Goal: Task Accomplishment & Management: Complete application form

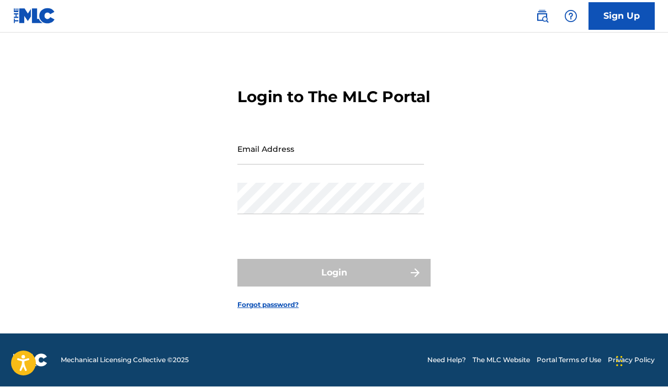
click at [343, 141] on input "Email Address" at bounding box center [331, 149] width 187 height 31
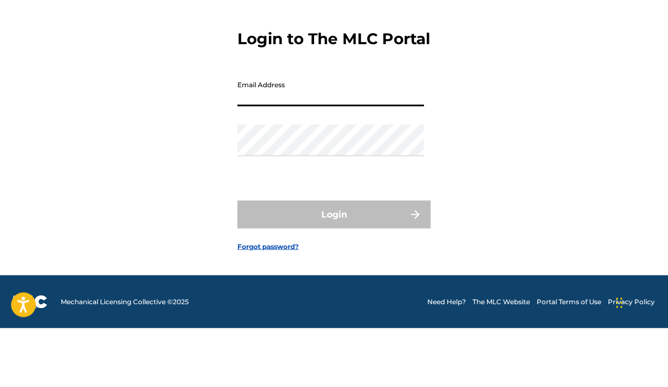
type input "[EMAIL_ADDRESS][DOMAIN_NAME]"
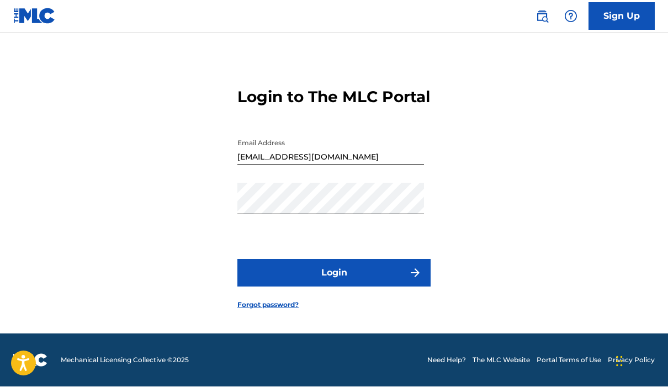
click at [364, 260] on button "Login" at bounding box center [334, 274] width 193 height 28
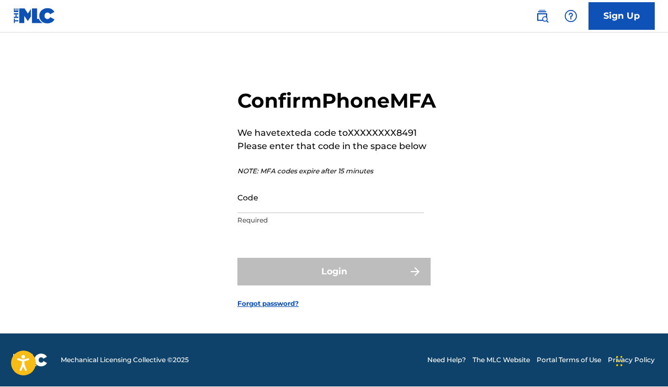
click at [322, 193] on input "Code" at bounding box center [331, 197] width 187 height 31
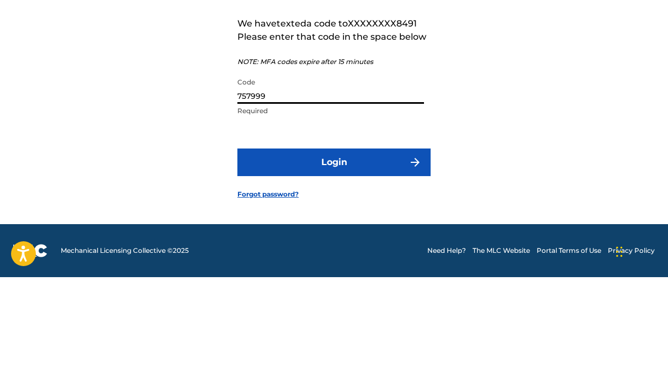
type input "757999"
click at [402, 259] on button "Login" at bounding box center [334, 273] width 193 height 28
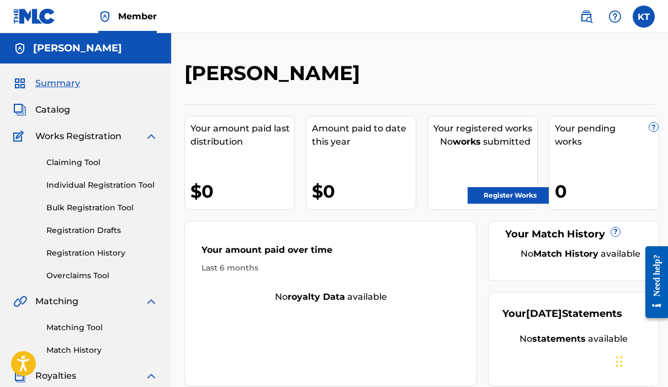
click at [651, 17] on label at bounding box center [644, 17] width 22 height 22
click at [644, 17] on input "[PERSON_NAME] [EMAIL_ADDRESS][DOMAIN_NAME] Notification Preferences Profile Log…" at bounding box center [644, 17] width 0 height 0
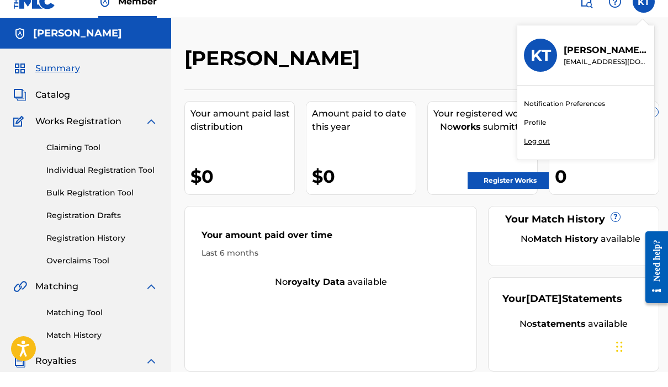
click at [545, 133] on link "Profile" at bounding box center [535, 138] width 22 height 10
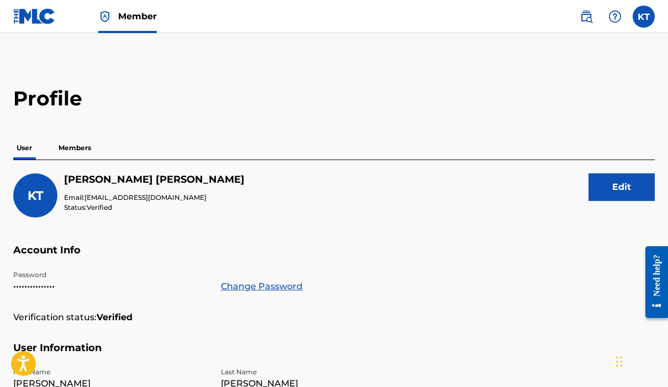
scroll to position [15, 0]
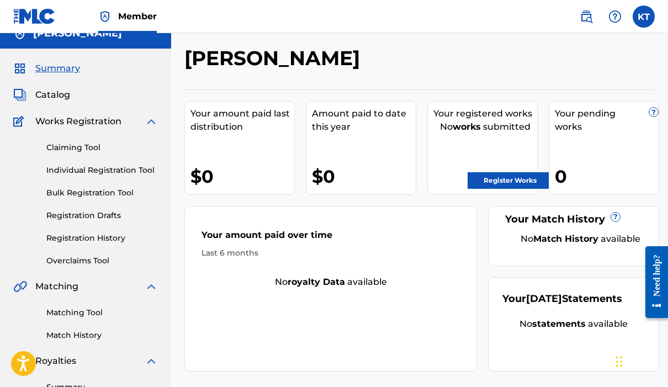
click at [80, 220] on link "Registration Drafts" at bounding box center [102, 216] width 112 height 12
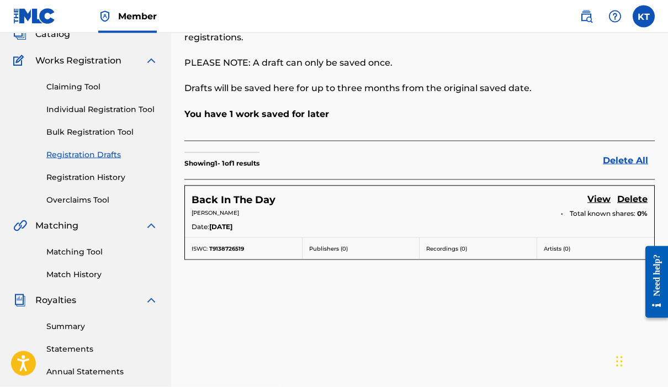
scroll to position [77, 0]
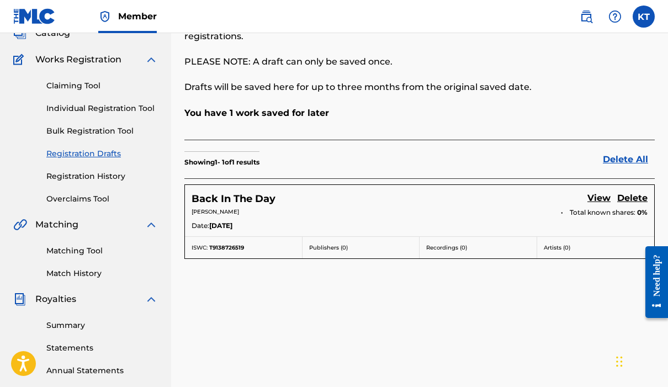
click at [601, 193] on link "View" at bounding box center [599, 199] width 23 height 15
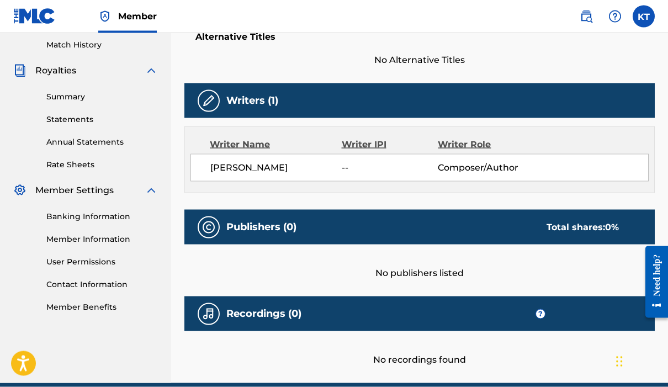
scroll to position [303, 0]
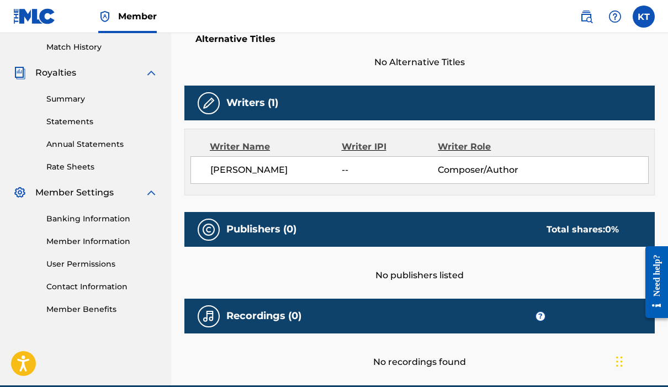
click at [451, 279] on div "No publishers listed" at bounding box center [420, 264] width 471 height 35
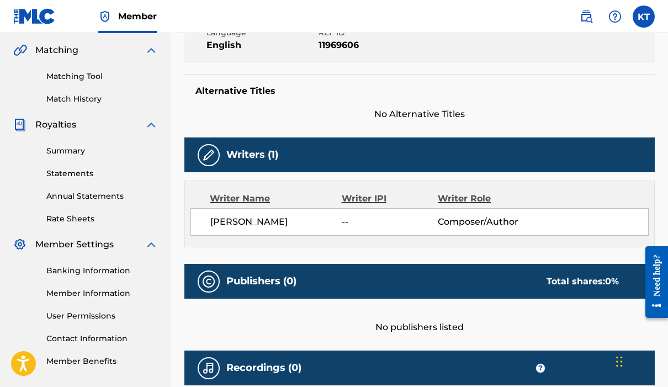
scroll to position [248, 0]
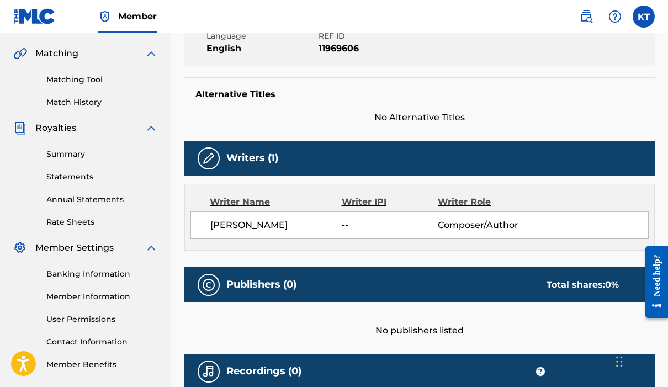
click at [454, 282] on div "Publishers (0) Total shares: 0 %" at bounding box center [420, 284] width 471 height 35
click at [471, 282] on div "Publishers (0) Total shares: 0 %" at bounding box center [420, 284] width 471 height 35
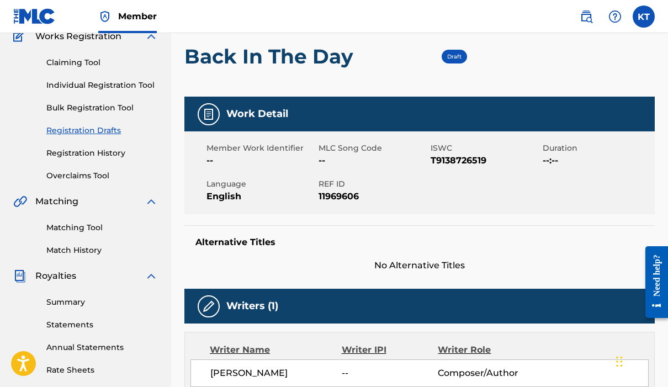
scroll to position [95, 0]
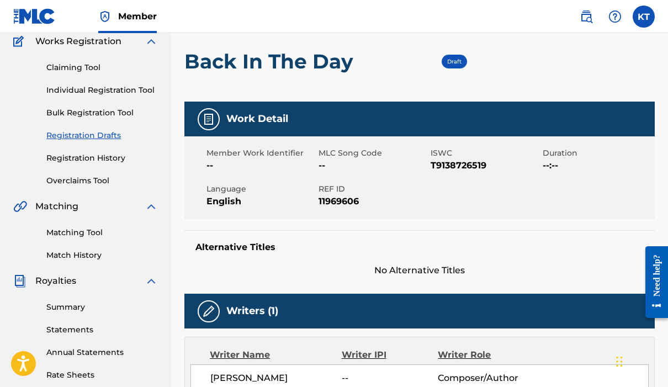
click at [456, 57] on div "Draft" at bounding box center [454, 62] width 25 height 14
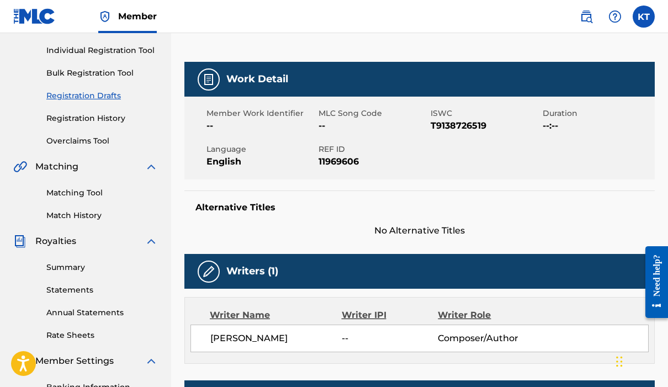
scroll to position [135, 0]
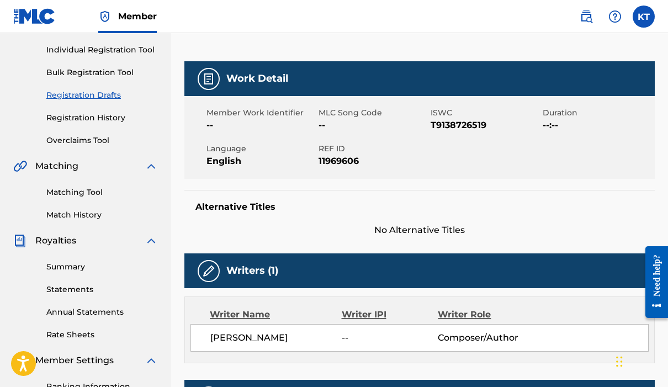
click at [355, 336] on span "--" at bounding box center [390, 337] width 96 height 13
click at [208, 265] on img at bounding box center [208, 271] width 13 height 13
click at [279, 270] on div "Writers (1)" at bounding box center [420, 271] width 471 height 35
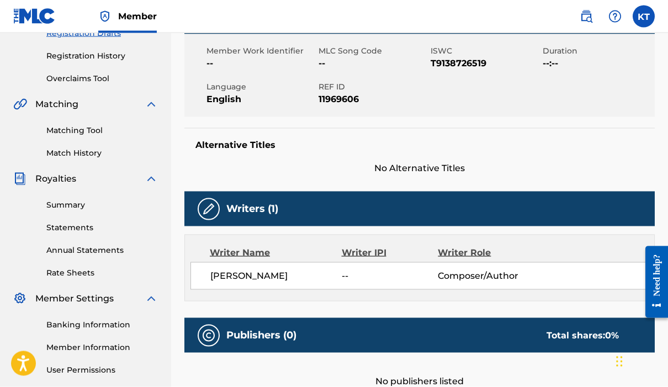
scroll to position [193, 0]
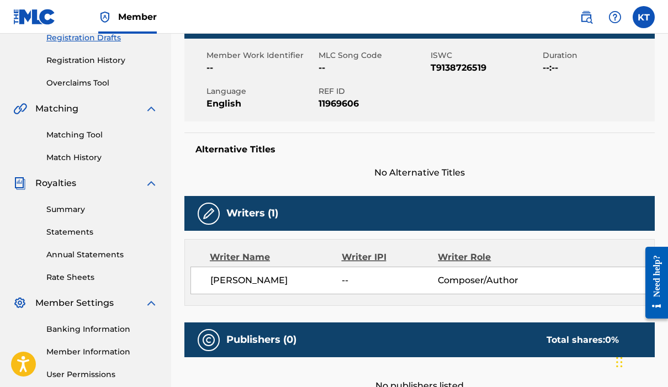
click at [293, 338] on h5 "Publishers (0)" at bounding box center [261, 339] width 70 height 13
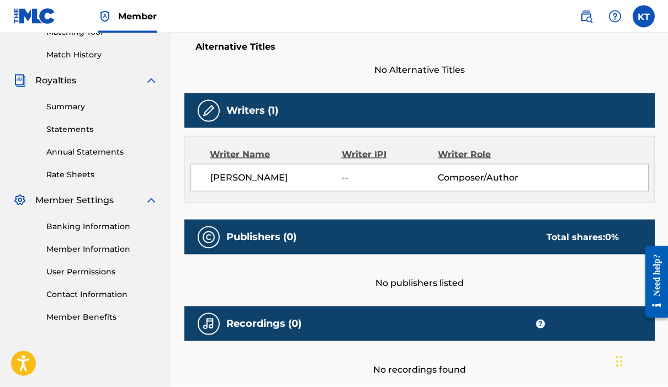
scroll to position [272, 0]
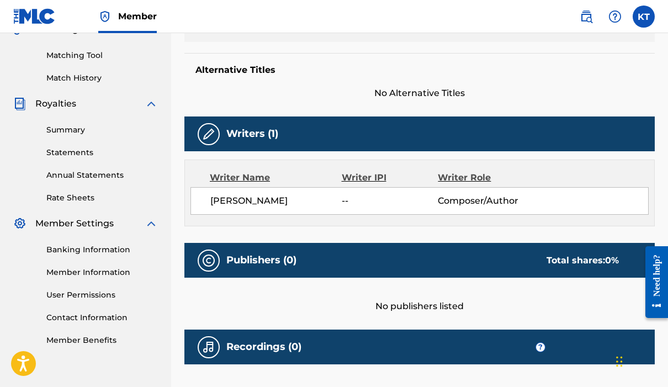
click at [483, 282] on div "No publishers listed" at bounding box center [420, 295] width 471 height 35
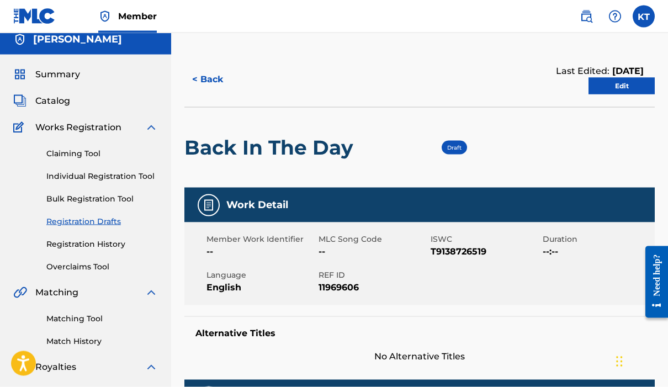
scroll to position [0, 0]
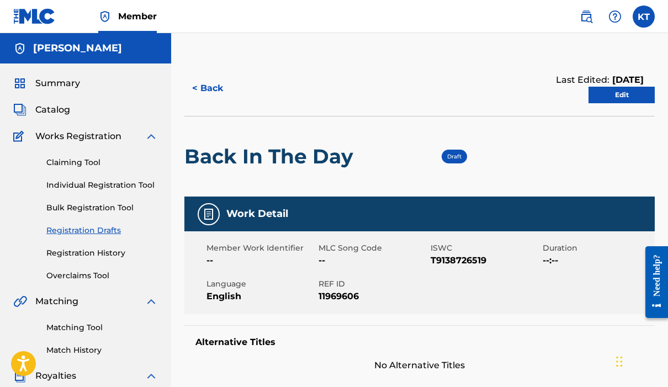
click at [631, 91] on link "Edit" at bounding box center [622, 95] width 66 height 17
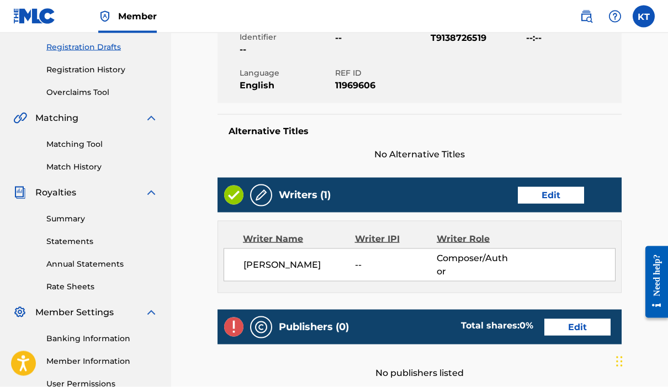
scroll to position [188, 0]
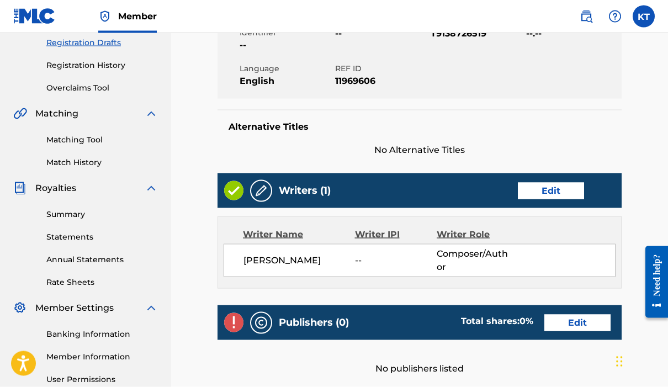
click at [578, 320] on link "Edit" at bounding box center [578, 323] width 66 height 17
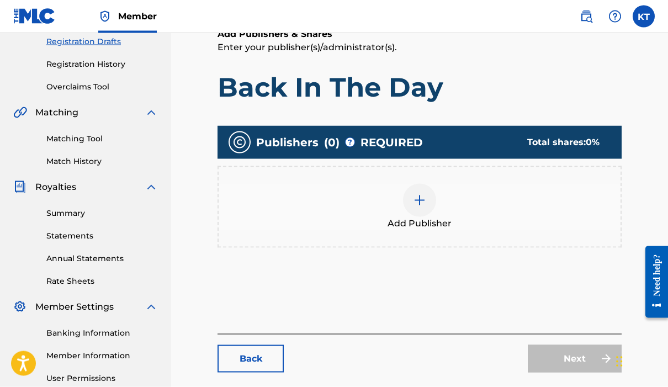
scroll to position [189, 0]
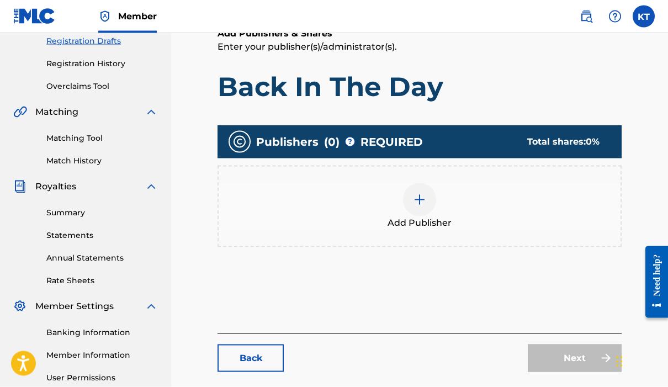
click at [423, 203] on img at bounding box center [419, 199] width 13 height 13
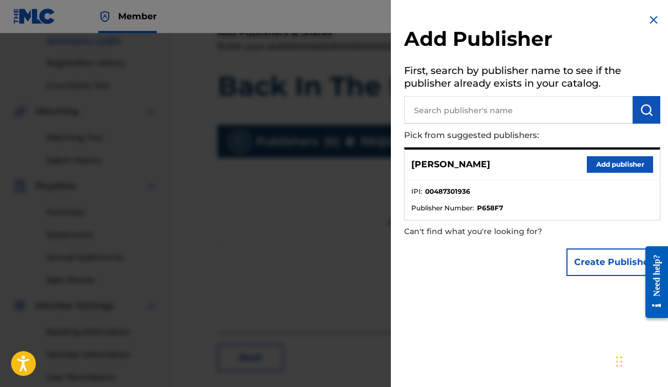
click at [604, 259] on button "Create Publisher" at bounding box center [614, 263] width 94 height 28
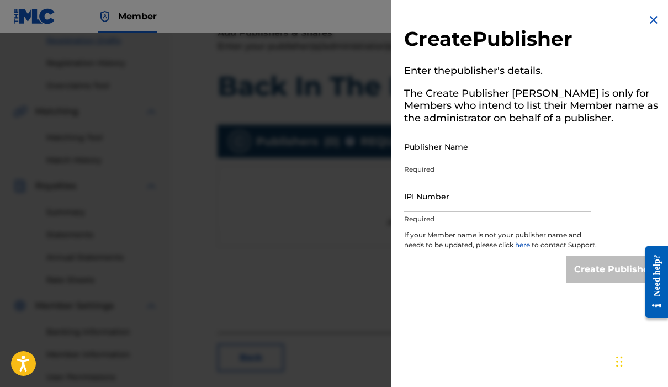
click at [496, 150] on input "Publisher Name" at bounding box center [497, 146] width 187 height 31
type input "Orchard Camp Studio & Publishing"
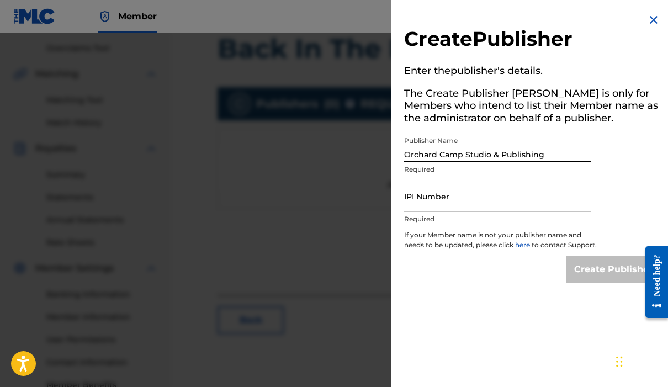
scroll to position [249, 0]
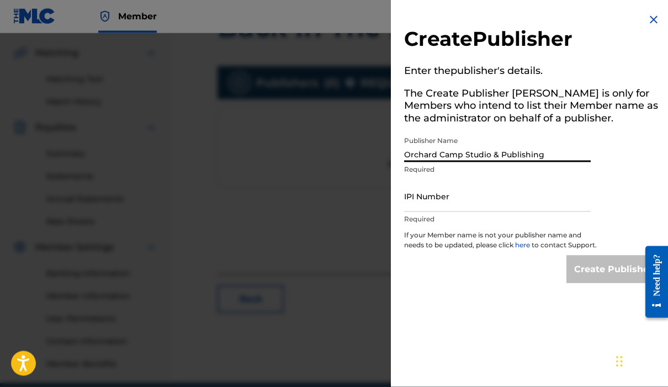
click at [660, 24] on img at bounding box center [653, 19] width 13 height 13
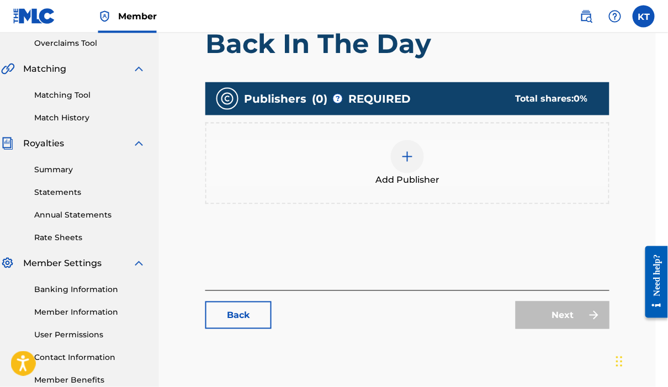
scroll to position [249, 12]
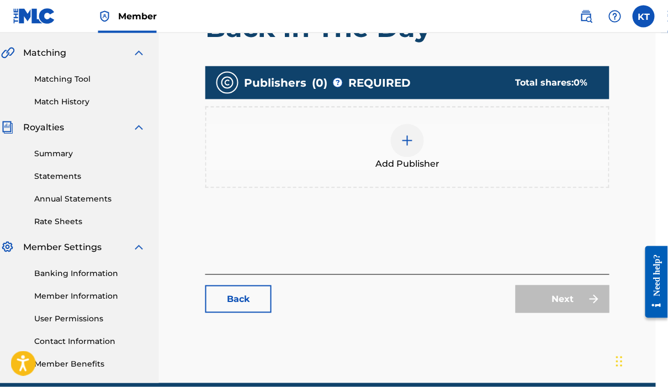
click at [244, 298] on link "Back" at bounding box center [238, 300] width 66 height 28
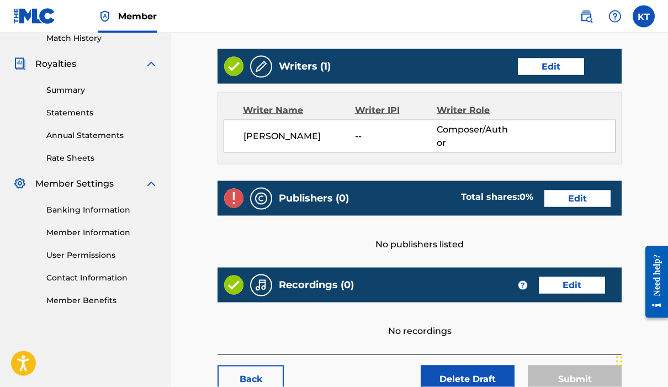
scroll to position [338, 0]
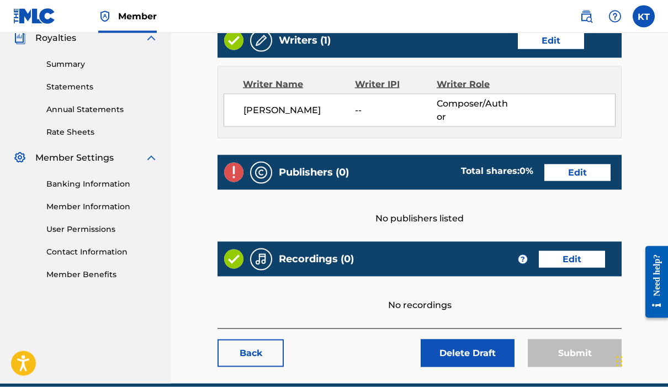
click at [260, 351] on link "Back" at bounding box center [251, 354] width 66 height 28
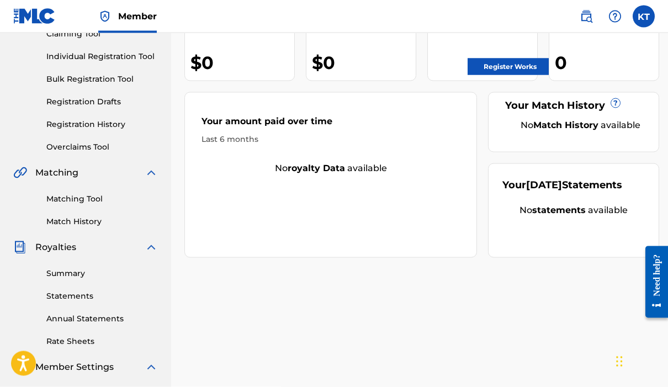
scroll to position [83, 0]
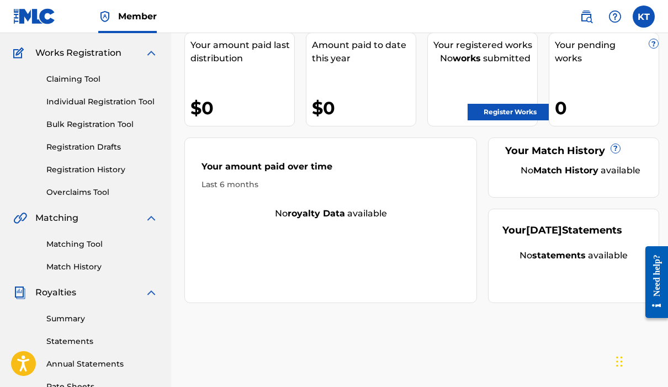
click at [118, 146] on link "Registration Drafts" at bounding box center [102, 147] width 112 height 12
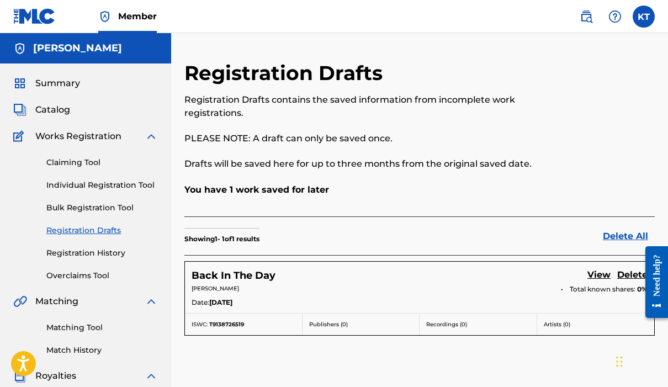
click at [647, 21] on label at bounding box center [644, 17] width 22 height 22
click at [644, 17] on input "[PERSON_NAME] [EMAIL_ADDRESS][DOMAIN_NAME] Notification Preferences Profile Log…" at bounding box center [644, 17] width 0 height 0
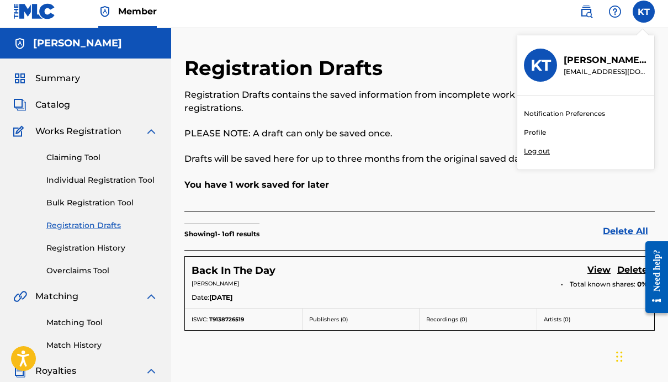
click at [549, 155] on p "Log out" at bounding box center [537, 156] width 26 height 10
click at [644, 17] on input "[PERSON_NAME] [EMAIL_ADDRESS][DOMAIN_NAME] Notification Preferences Profile Log…" at bounding box center [644, 17] width 0 height 0
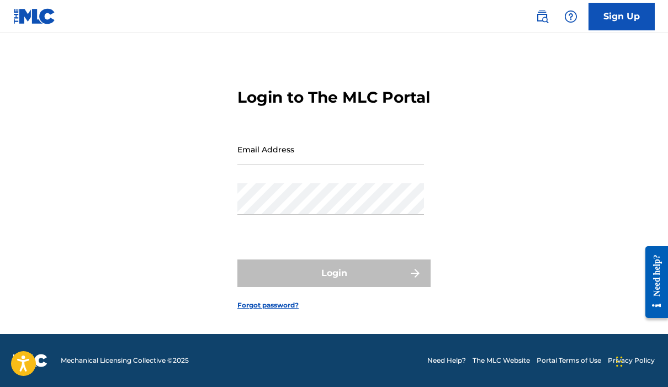
scroll to position [54, 0]
